Goal: Information Seeking & Learning: Learn about a topic

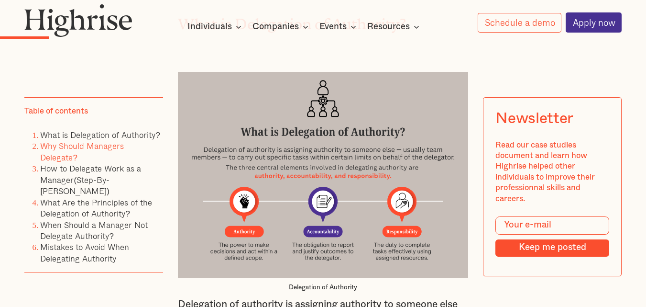
scroll to position [1198, 0]
click at [132, 135] on link "What is Delegation of Authority?" at bounding box center [100, 134] width 120 height 13
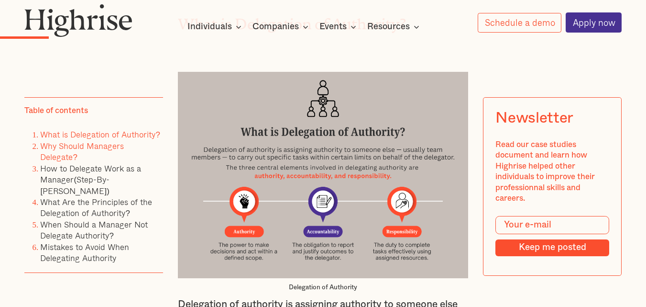
click at [132, 135] on link "What is Delegation of Authority?" at bounding box center [100, 134] width 120 height 13
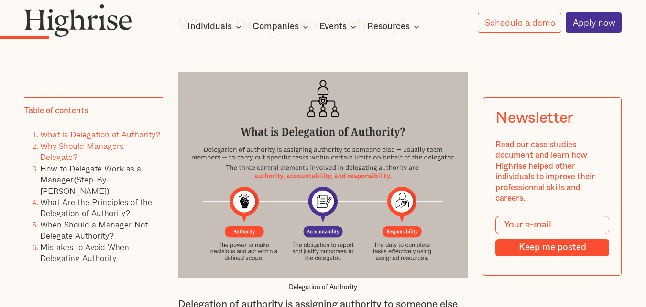
click at [132, 135] on link "What is Delegation of Authority?" at bounding box center [100, 134] width 120 height 13
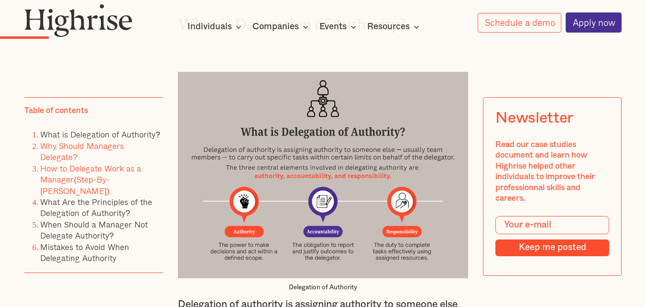
click at [122, 162] on link "How to Delegate Work as a Manager(Step-By-[PERSON_NAME])" at bounding box center [90, 179] width 101 height 35
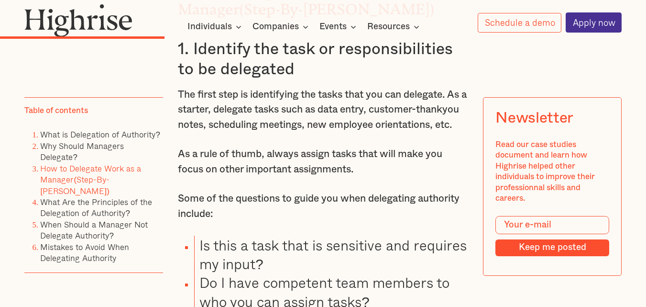
scroll to position [2579, 0]
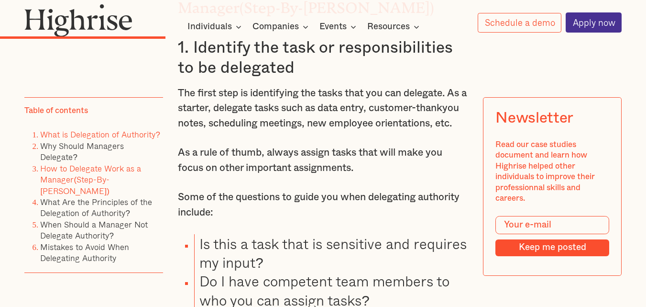
click at [132, 137] on link "What is Delegation of Authority?" at bounding box center [100, 134] width 120 height 13
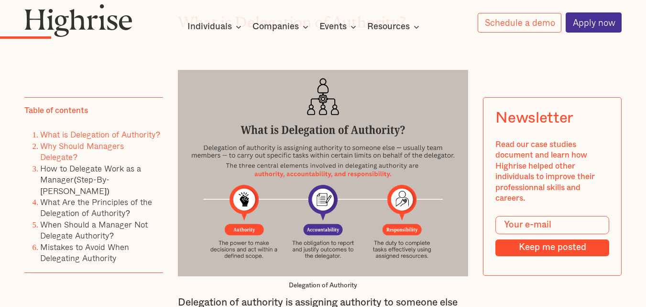
scroll to position [1198, 0]
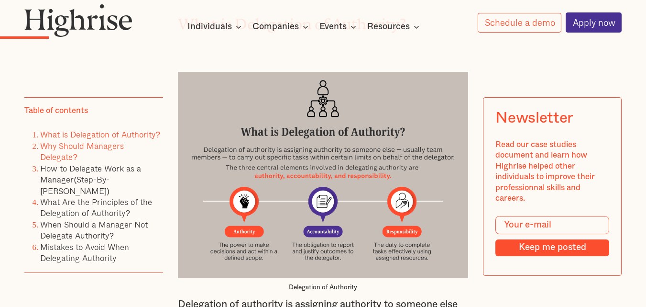
click at [116, 134] on link "What is Delegation of Authority?" at bounding box center [100, 134] width 120 height 13
click at [338, 150] on img at bounding box center [323, 175] width 290 height 207
drag, startPoint x: 338, startPoint y: 150, endPoint x: 298, endPoint y: 131, distance: 43.6
click at [298, 131] on img at bounding box center [323, 175] width 290 height 207
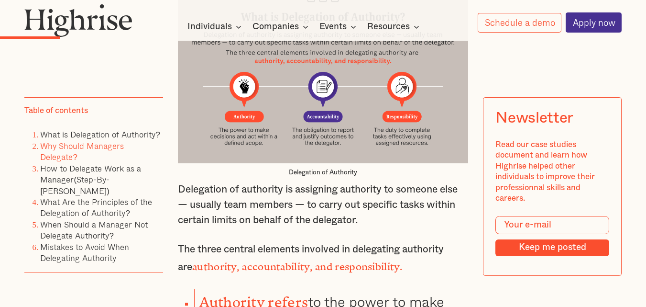
scroll to position [1332, 0]
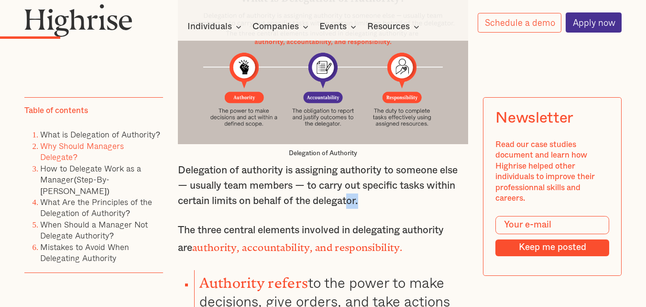
drag, startPoint x: 365, startPoint y: 209, endPoint x: 350, endPoint y: 209, distance: 14.8
click at [350, 208] on p "Delegation of authority is assigning authority to someone else — usually team m…" at bounding box center [323, 185] width 290 height 45
click at [324, 236] on p "The three central elements involved in delegating authority are authority, acco…" at bounding box center [323, 238] width 290 height 33
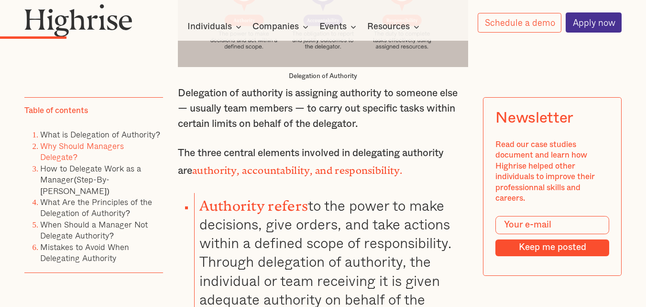
scroll to position [1409, 0]
